Goal: Information Seeking & Learning: Compare options

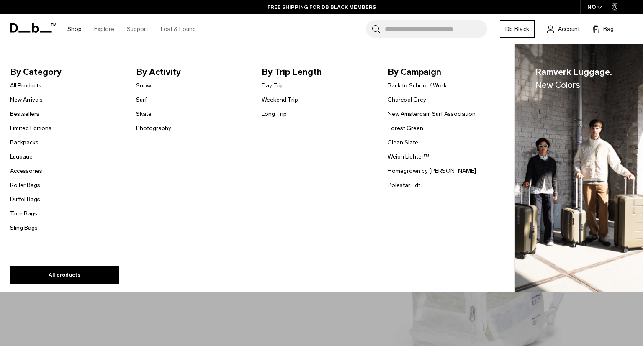
click at [25, 155] on link "Luggage" at bounding box center [21, 156] width 23 height 9
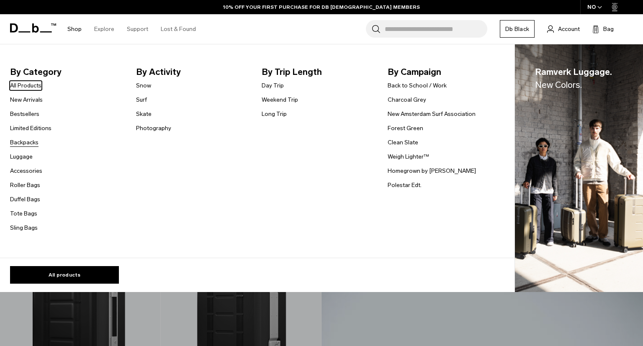
click at [26, 142] on link "Backpacks" at bounding box center [24, 142] width 28 height 9
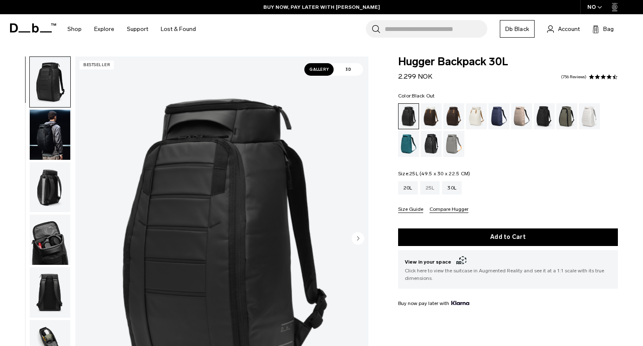
click at [427, 189] on div "25L" at bounding box center [430, 187] width 20 height 13
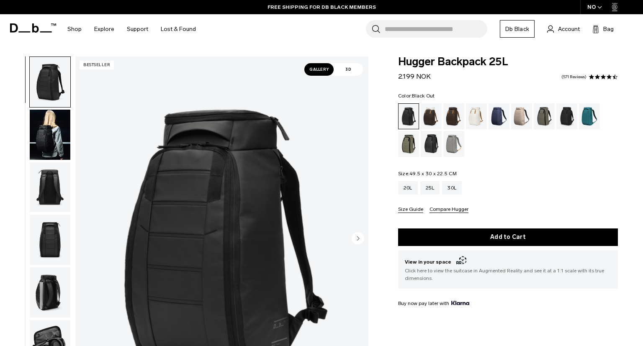
click at [435, 23] on input "Search for Bags, Luggage..." at bounding box center [436, 29] width 103 height 18
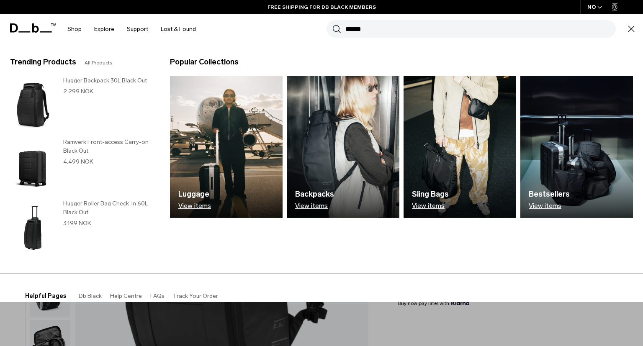
type input "******"
click at [332, 24] on button "Search" at bounding box center [336, 28] width 9 height 9
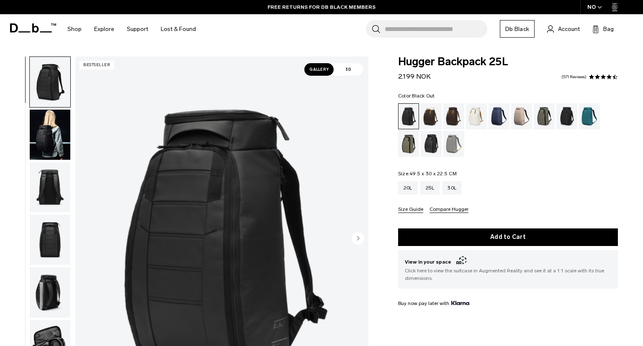
click at [451, 31] on input "Search for Bags, Luggage..." at bounding box center [436, 29] width 103 height 18
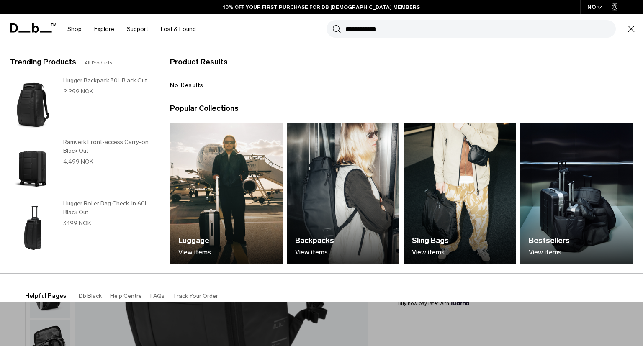
type input "**********"
click at [332, 24] on button "Search" at bounding box center [336, 28] width 9 height 9
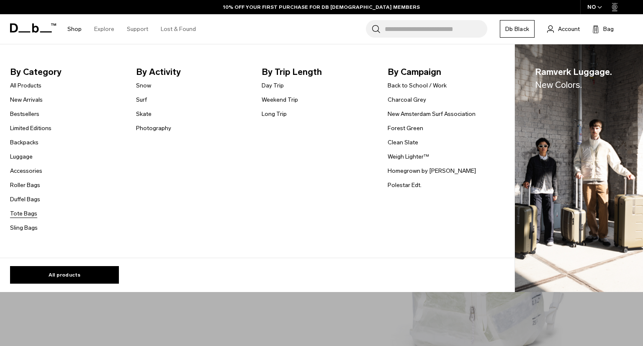
click at [28, 212] on link "Tote Bags" at bounding box center [23, 213] width 27 height 9
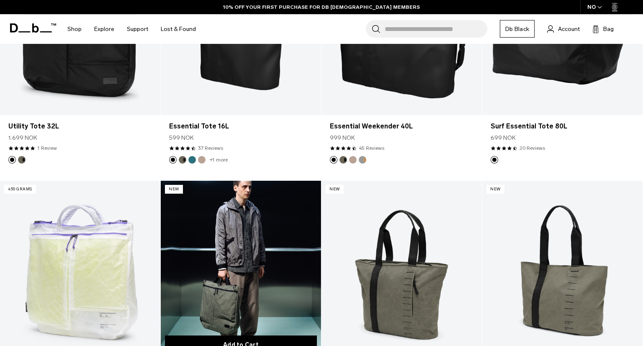
scroll to position [398, 0]
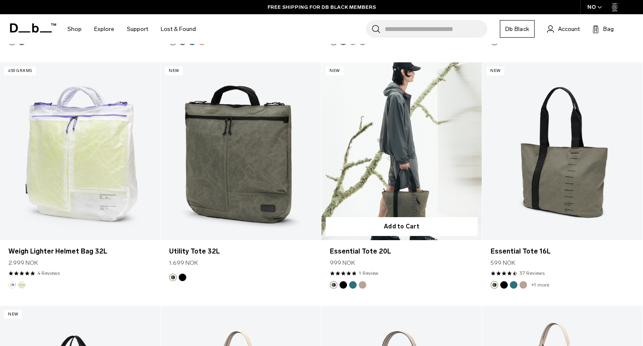
click at [381, 165] on link "Essential Tote 20L" at bounding box center [402, 151] width 160 height 178
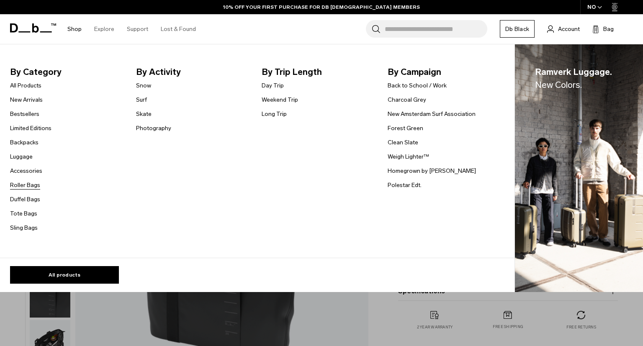
click at [31, 188] on link "Roller Bags" at bounding box center [25, 185] width 30 height 9
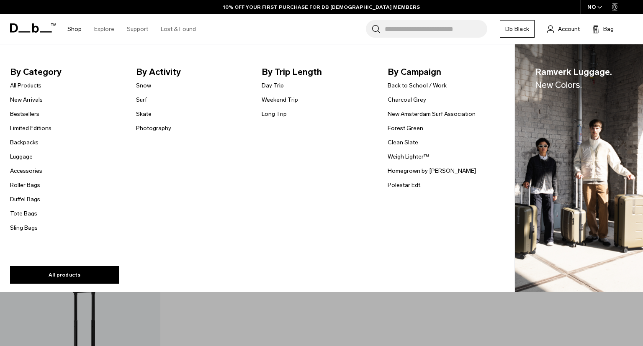
scroll to position [752, 0]
click at [143, 100] on link "Surf" at bounding box center [141, 99] width 11 height 9
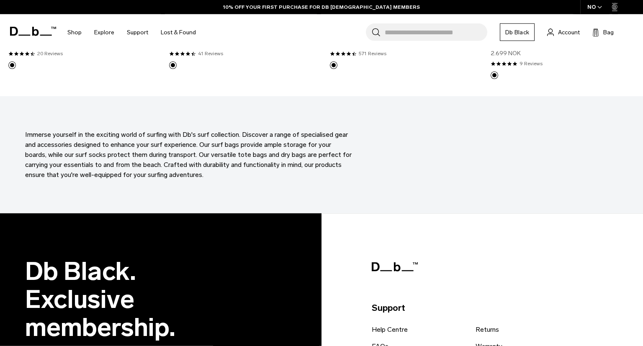
scroll to position [442, 0]
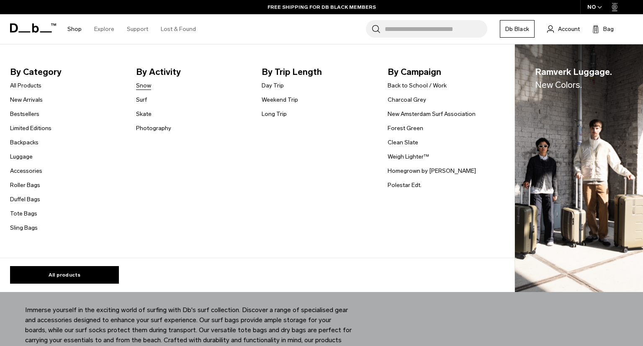
click at [145, 83] on link "Snow" at bounding box center [143, 85] width 15 height 9
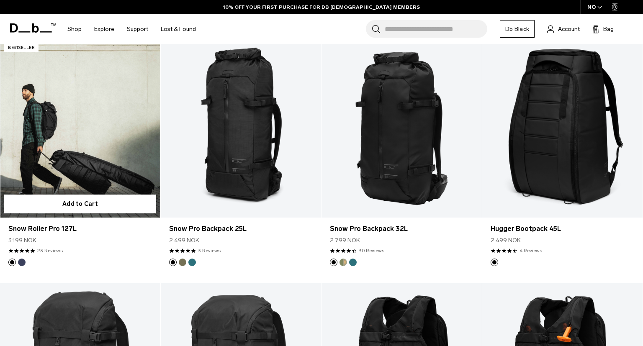
scroll to position [177, 0]
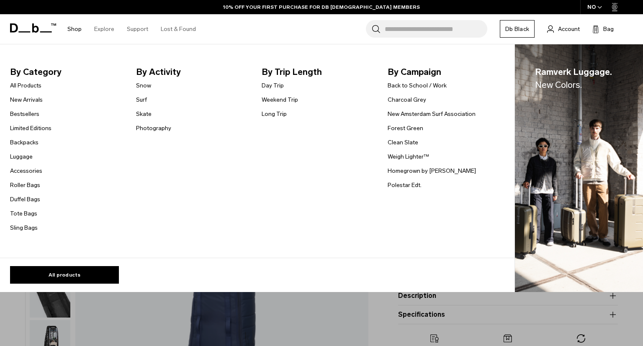
click at [32, 144] on link "Backpacks" at bounding box center [24, 142] width 28 height 9
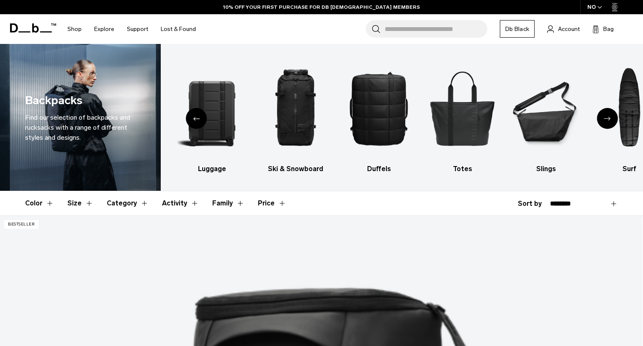
scroll to position [44, 0]
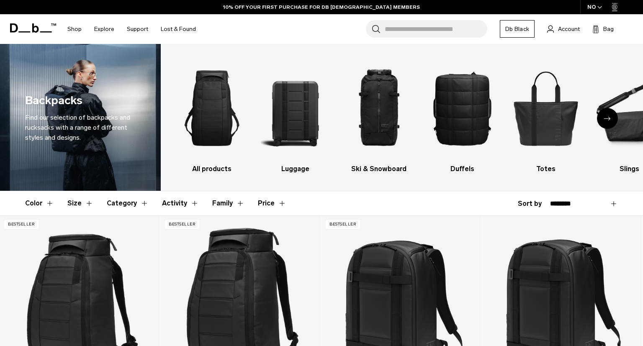
click at [389, 28] on input "Search for Bags, Luggage..." at bounding box center [436, 29] width 103 height 18
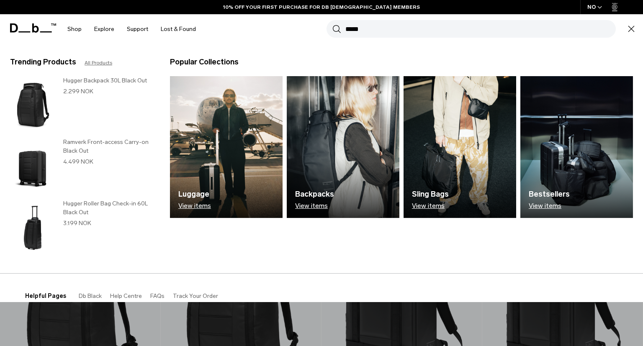
type input "*****"
click at [332, 24] on button "Search" at bounding box center [336, 28] width 9 height 9
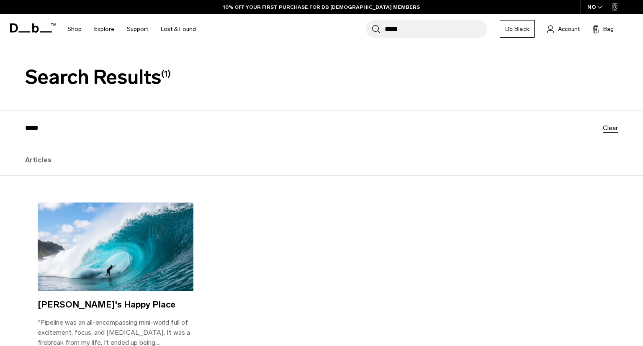
scroll to position [88, 0]
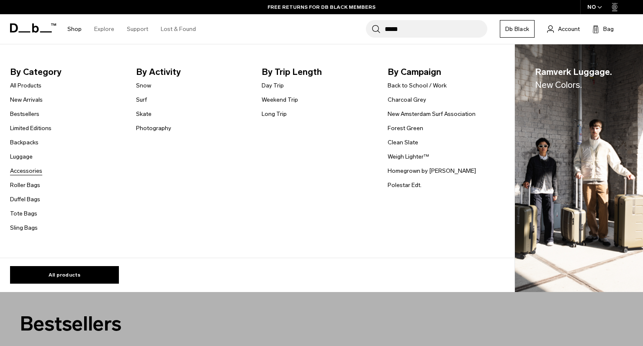
click at [37, 171] on link "Accessories" at bounding box center [26, 171] width 32 height 9
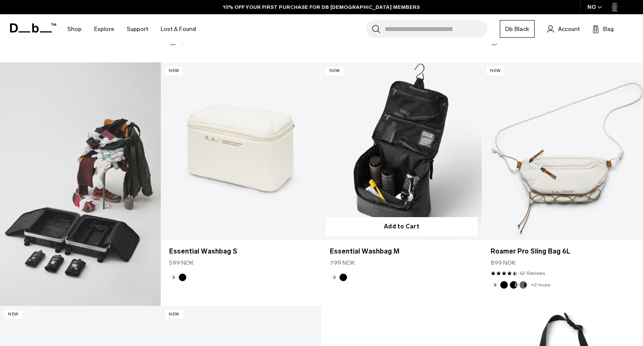
scroll to position [398, 0]
click at [401, 169] on link "Essential Washbag M" at bounding box center [402, 151] width 160 height 178
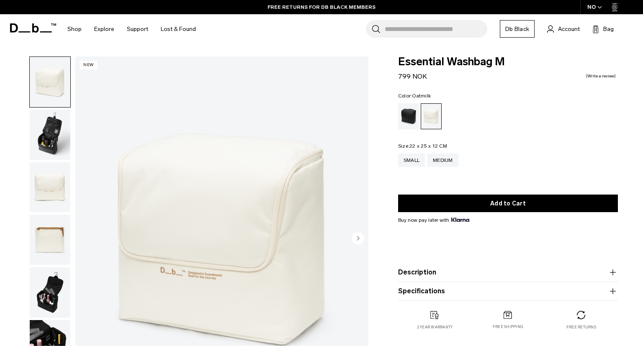
click at [65, 232] on img "button" at bounding box center [50, 240] width 41 height 50
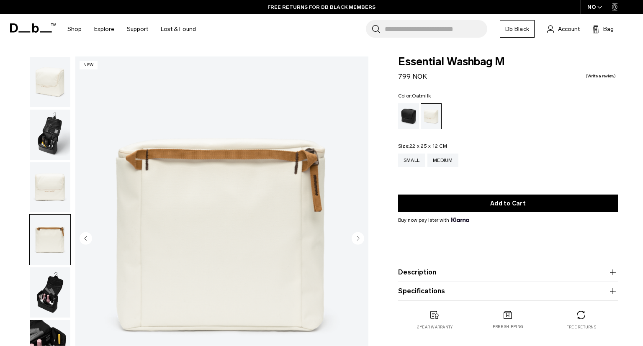
click at [56, 187] on img "button" at bounding box center [50, 187] width 41 height 50
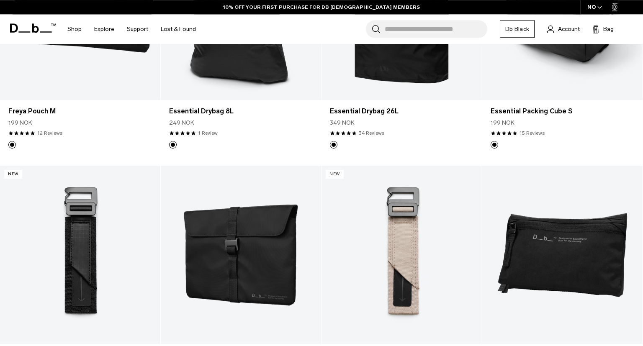
scroll to position [1901, 0]
